Goal: Find specific page/section: Find specific page/section

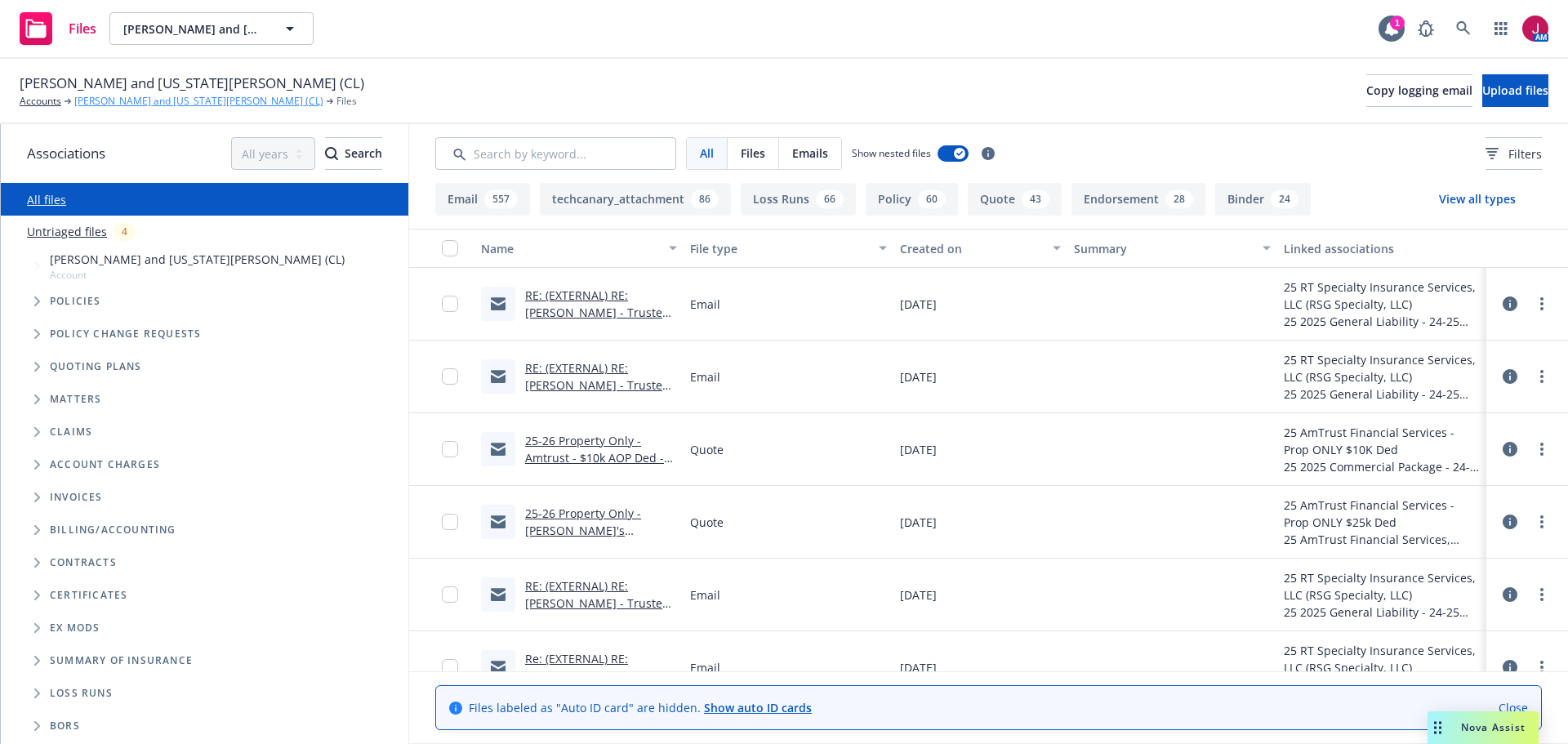
click at [174, 101] on link "Nikiforos and Georgia Valaskantjis (CL)" at bounding box center [198, 100] width 249 height 14
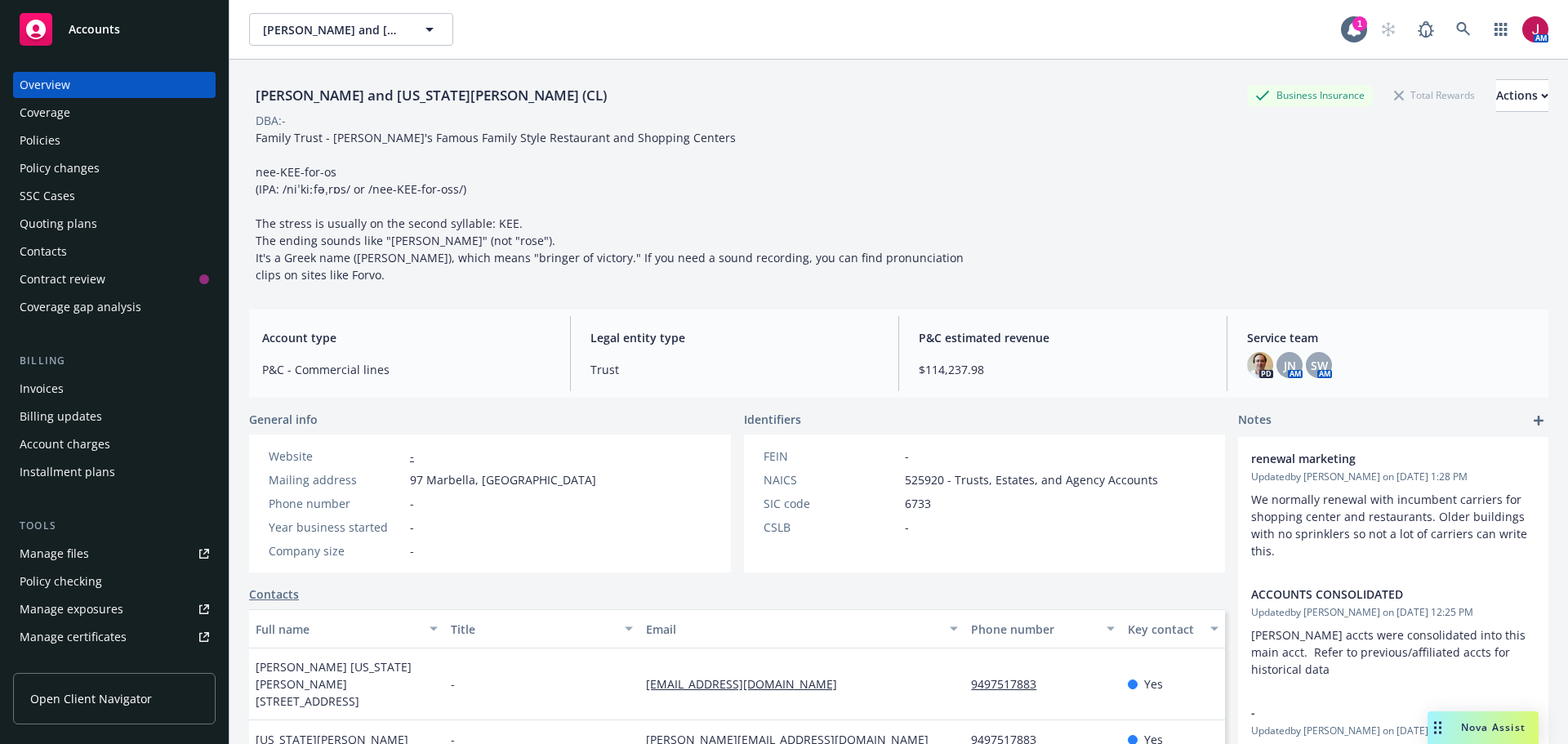
click at [76, 556] on div "Manage files" at bounding box center [54, 554] width 70 height 26
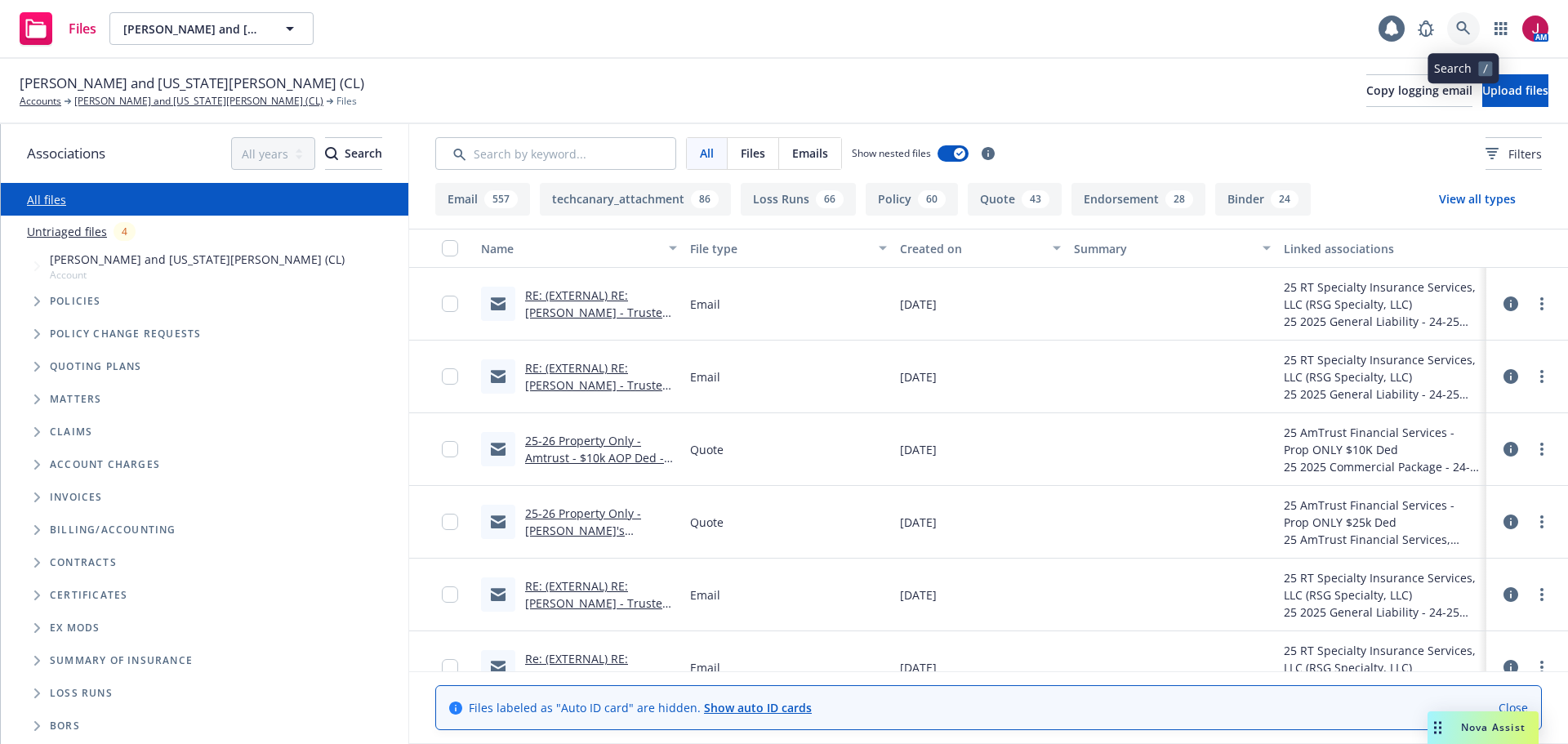
click at [1463, 26] on icon at bounding box center [1463, 28] width 14 height 14
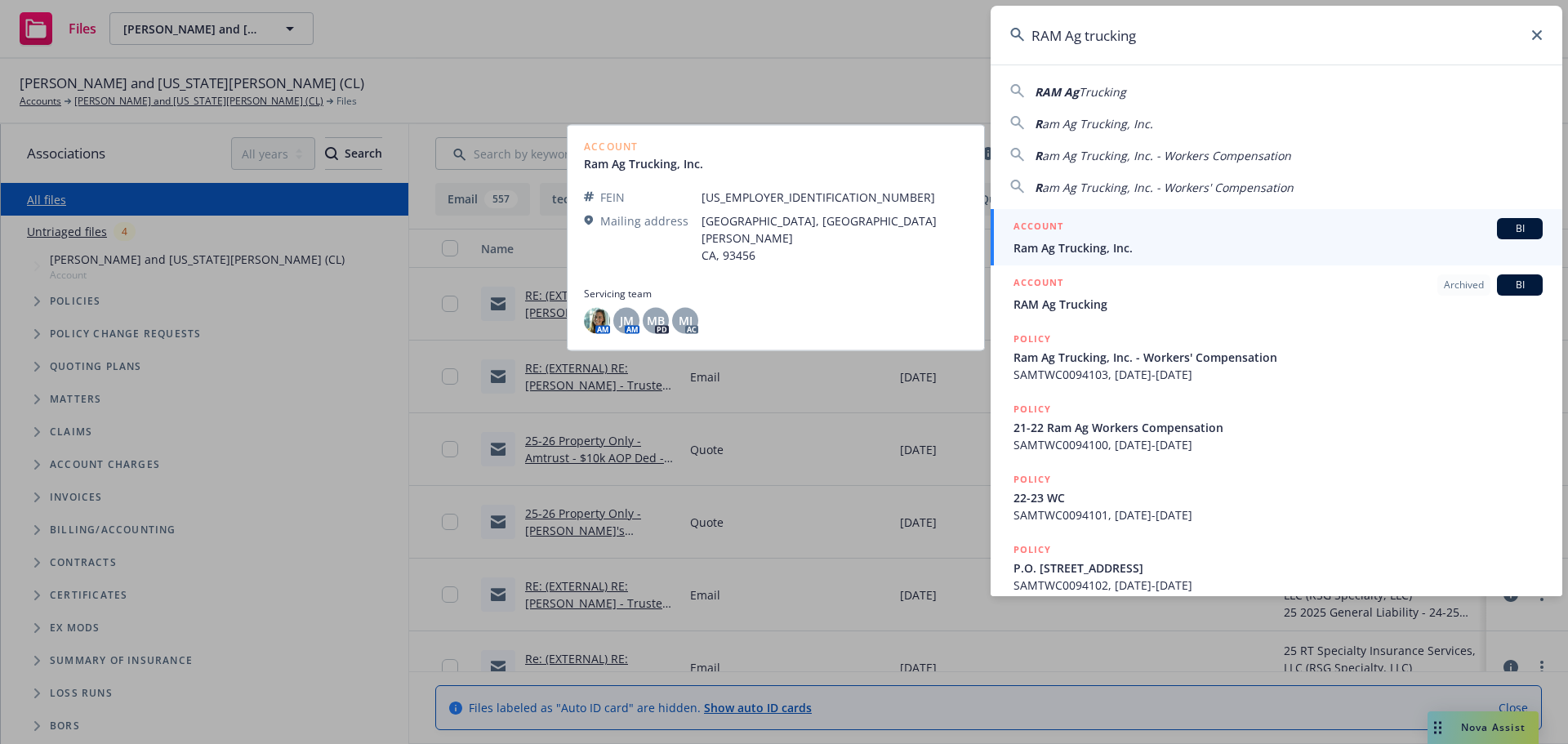
type input "RAM Ag trucking"
click at [1359, 230] on div "ACCOUNT BI" at bounding box center [1278, 228] width 529 height 21
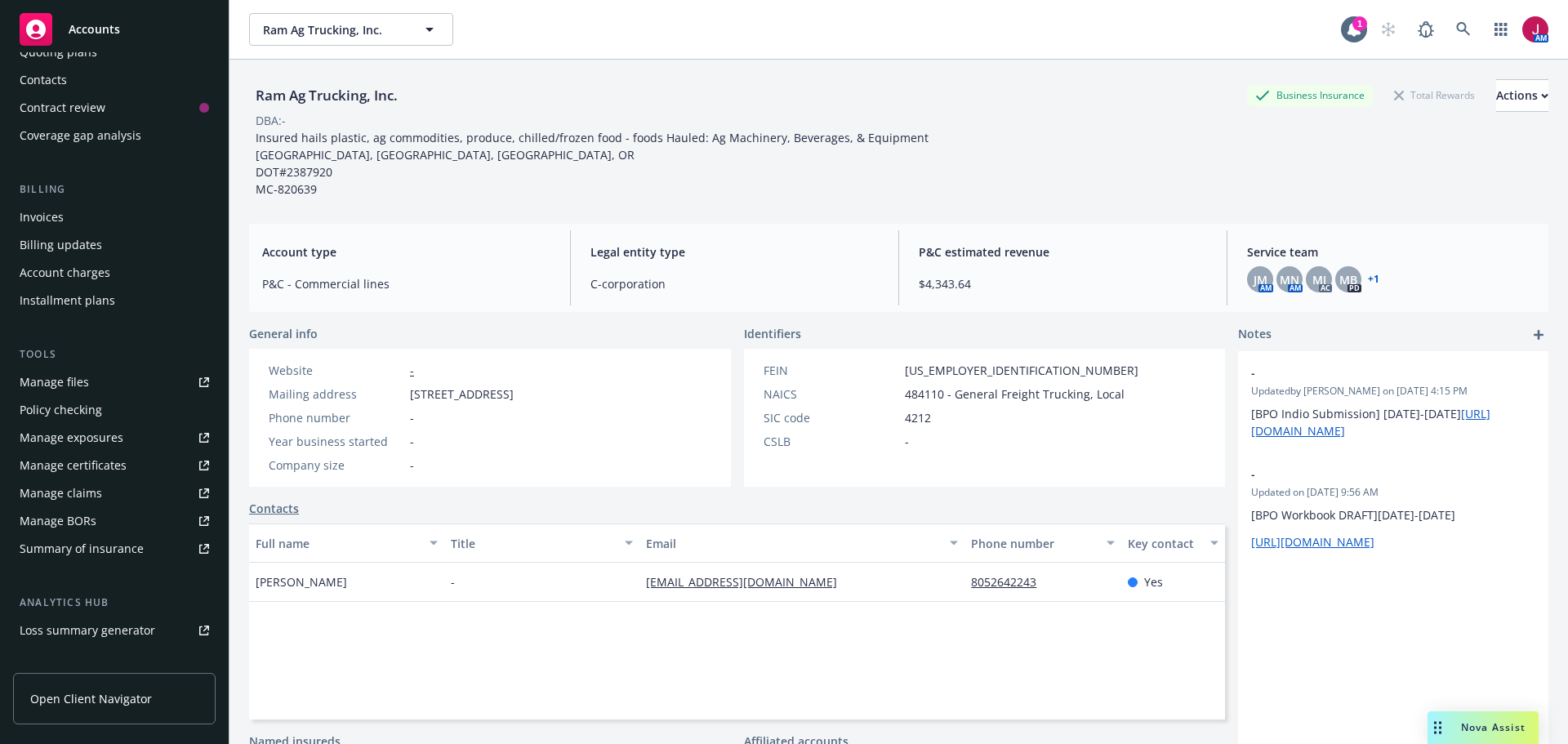
scroll to position [348, 0]
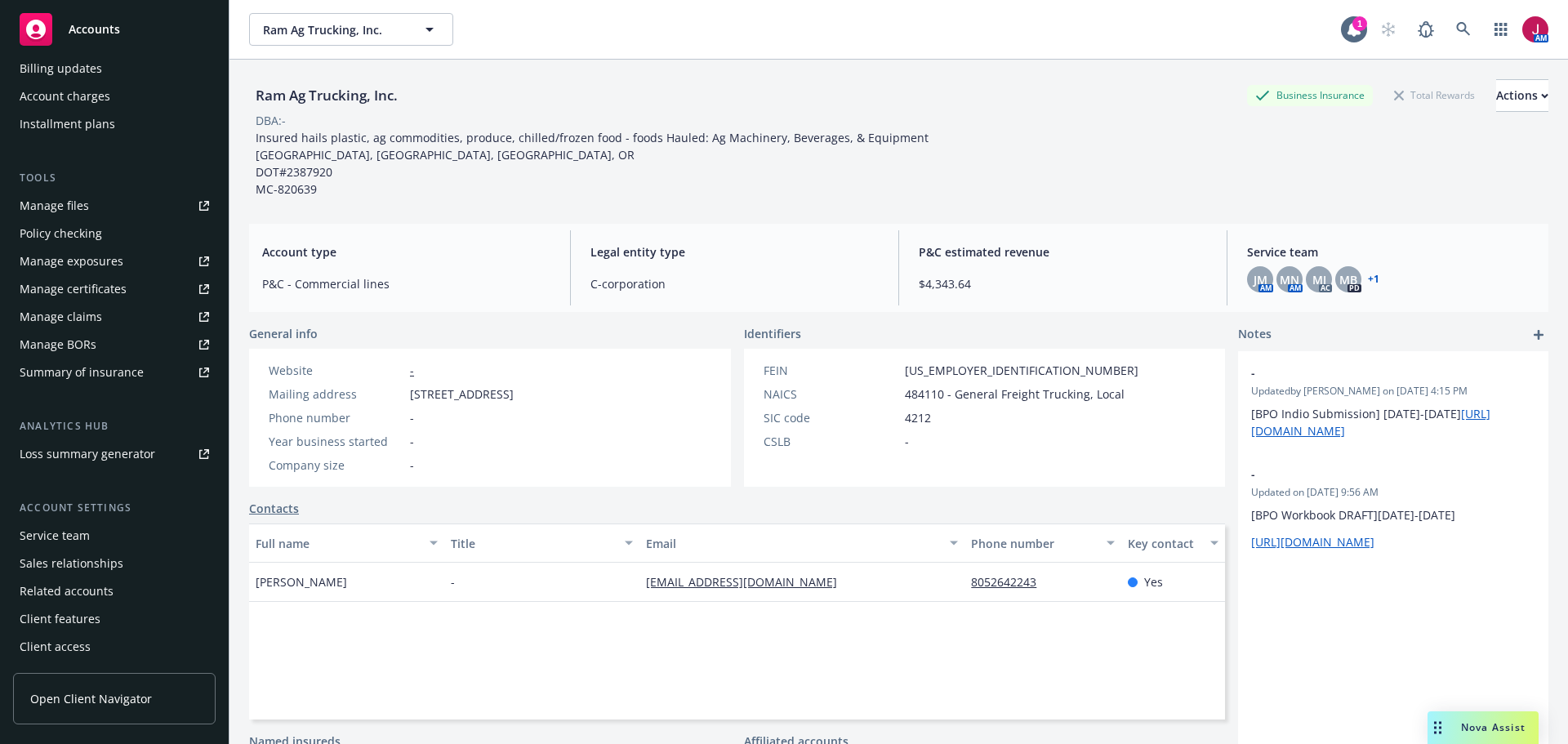
click at [54, 544] on div "Service team" at bounding box center [54, 535] width 71 height 26
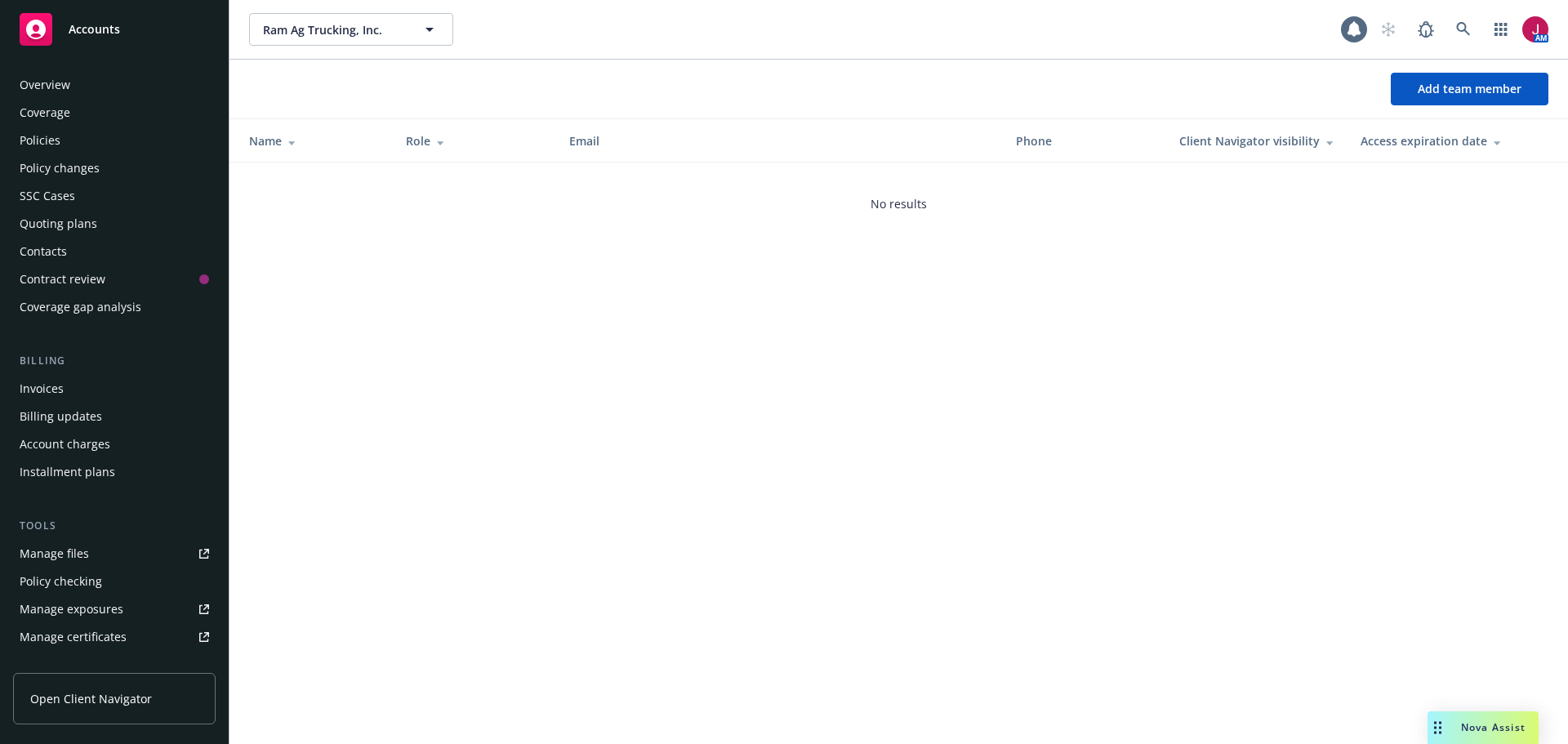
scroll to position [348, 0]
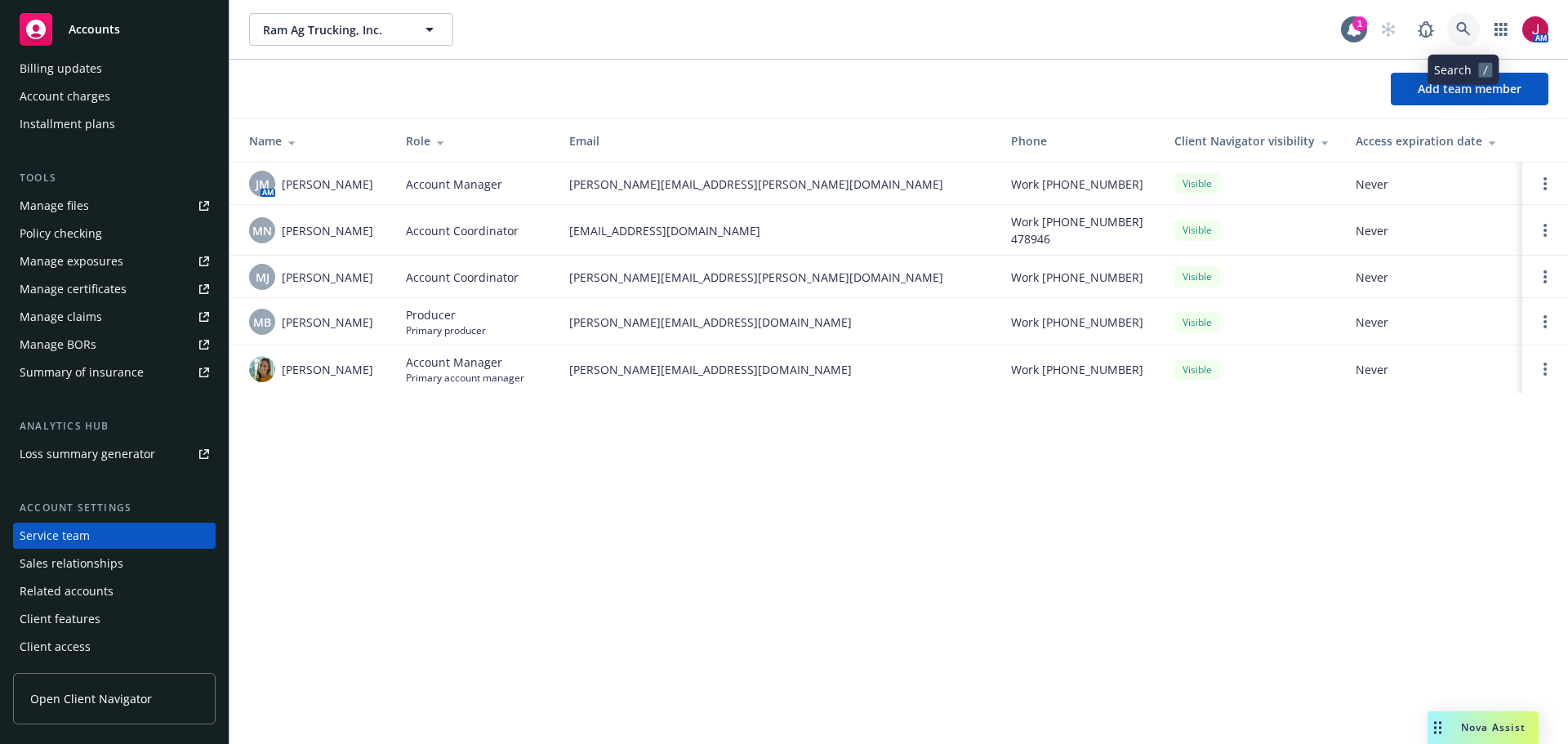
click at [1453, 27] on link at bounding box center [1463, 29] width 32 height 32
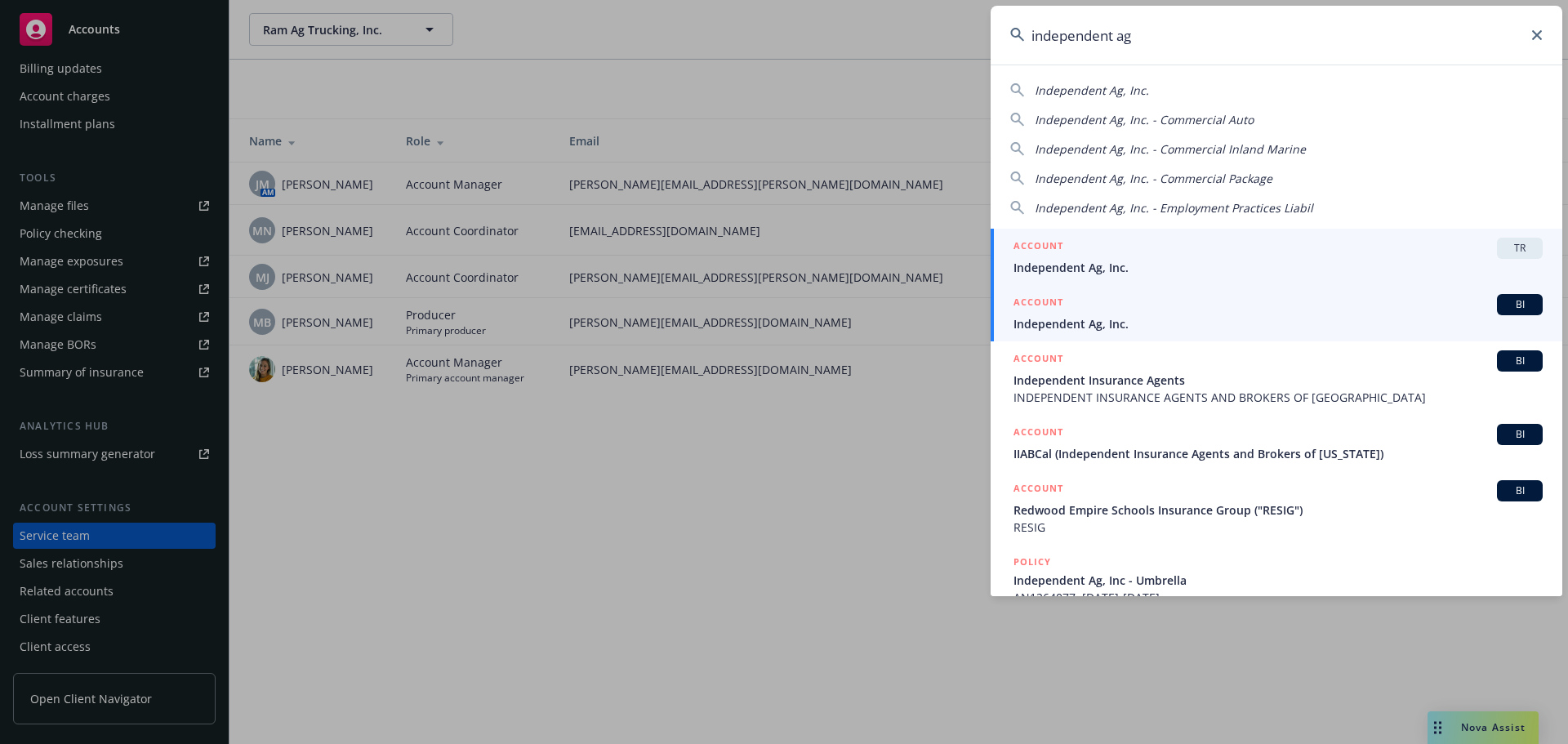
type input "independent ag"
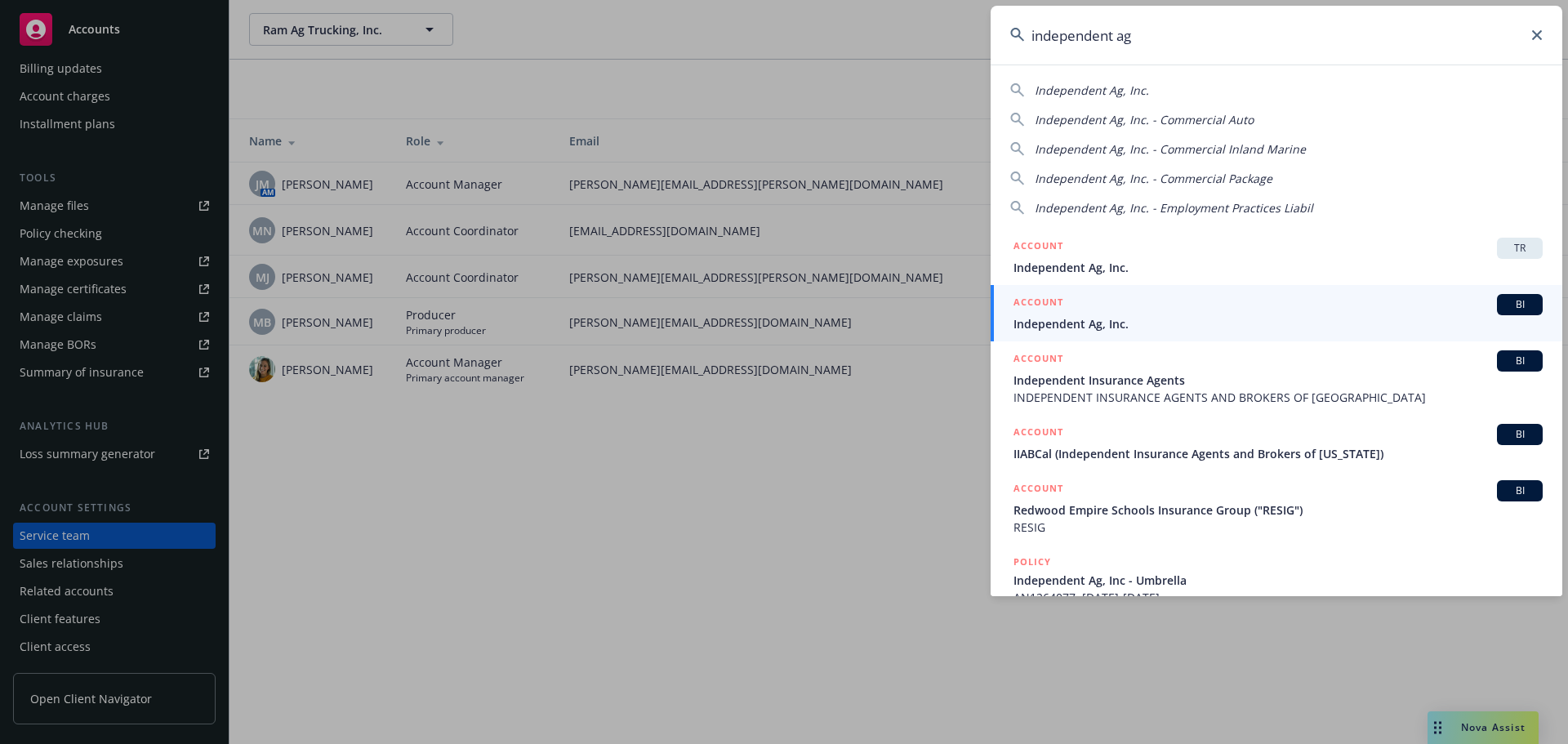
click at [1238, 316] on span "Independent Ag, Inc." at bounding box center [1278, 324] width 529 height 17
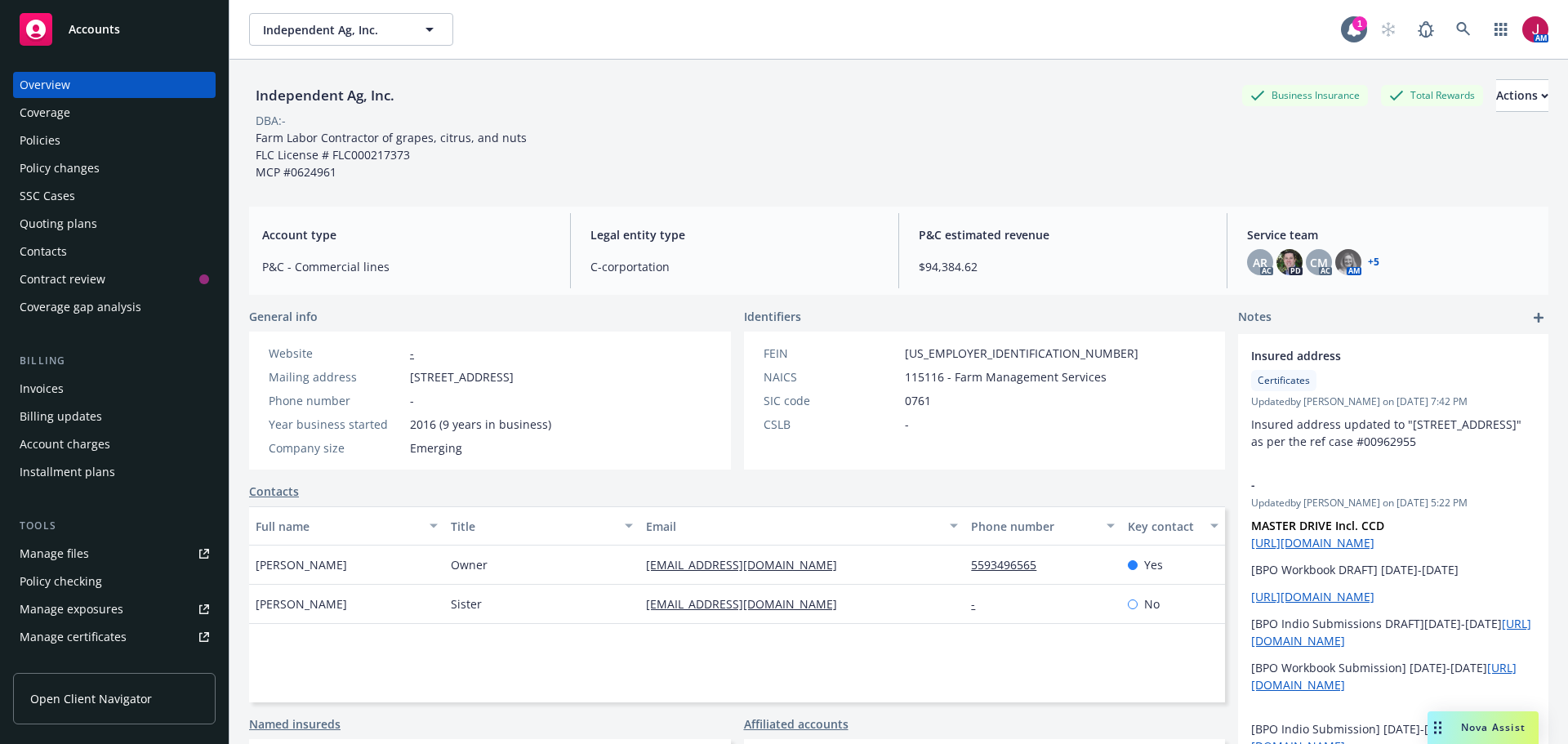
click at [99, 230] on div "Quoting plans" at bounding box center [114, 224] width 190 height 26
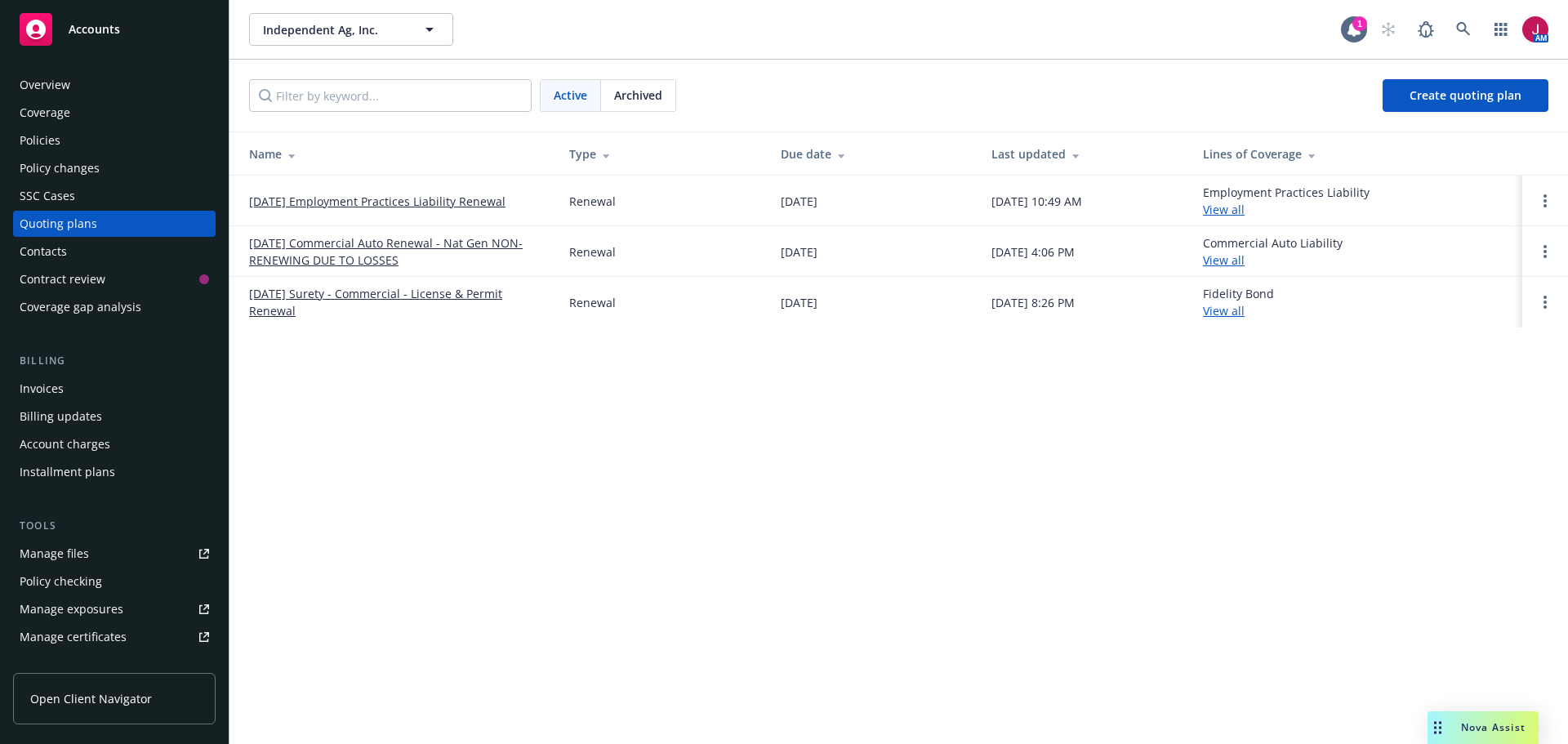
click at [357, 249] on link "11/20/25 Commercial Auto Renewal - Nat Gen NON-RENEWING DUE TO LOSSES" at bounding box center [396, 252] width 294 height 34
